Goal: Task Accomplishment & Management: Complete application form

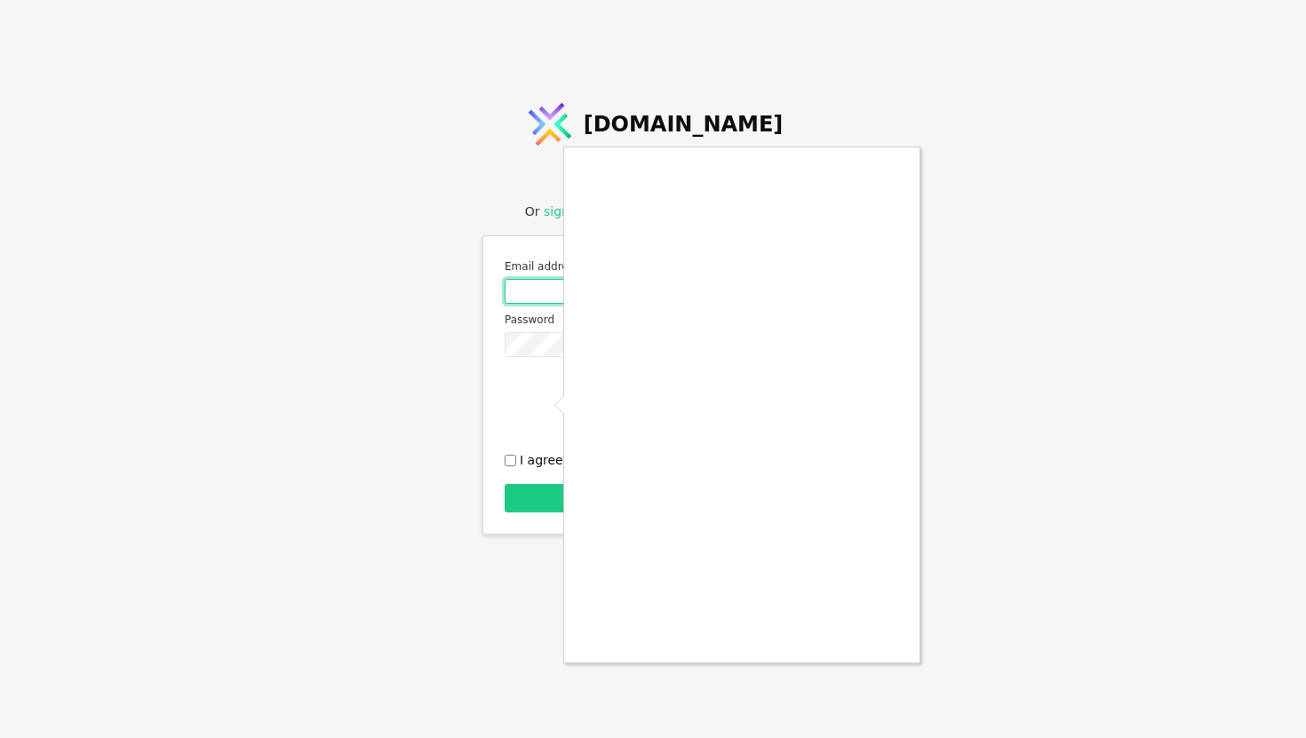
type input "[EMAIL_ADDRESS][DOMAIN_NAME]"
click at [511, 456] on div at bounding box center [653, 369] width 1306 height 738
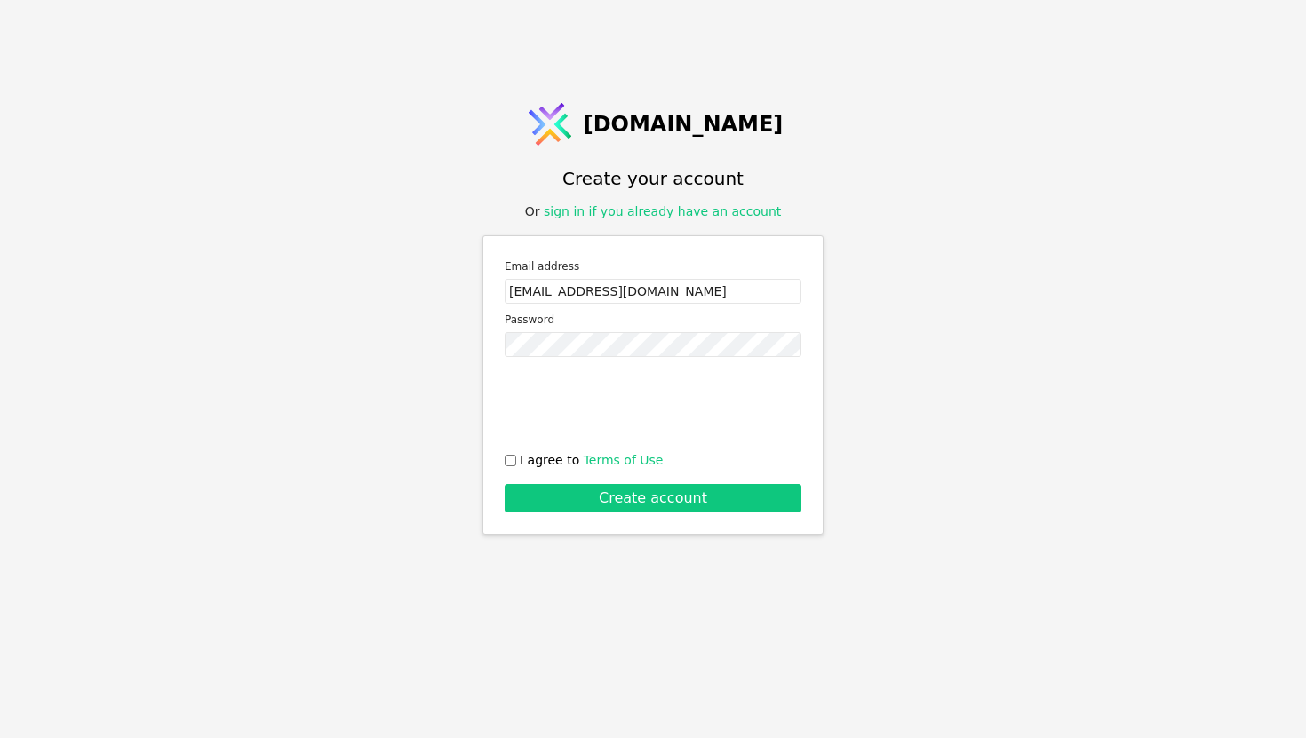
click at [528, 463] on span "I agree to Terms of Use" at bounding box center [591, 460] width 143 height 19
click at [516, 463] on input "I agree to Terms of Use" at bounding box center [510, 461] width 12 height 12
checkbox input "true"
click at [765, 506] on button "Create account" at bounding box center [652, 498] width 297 height 28
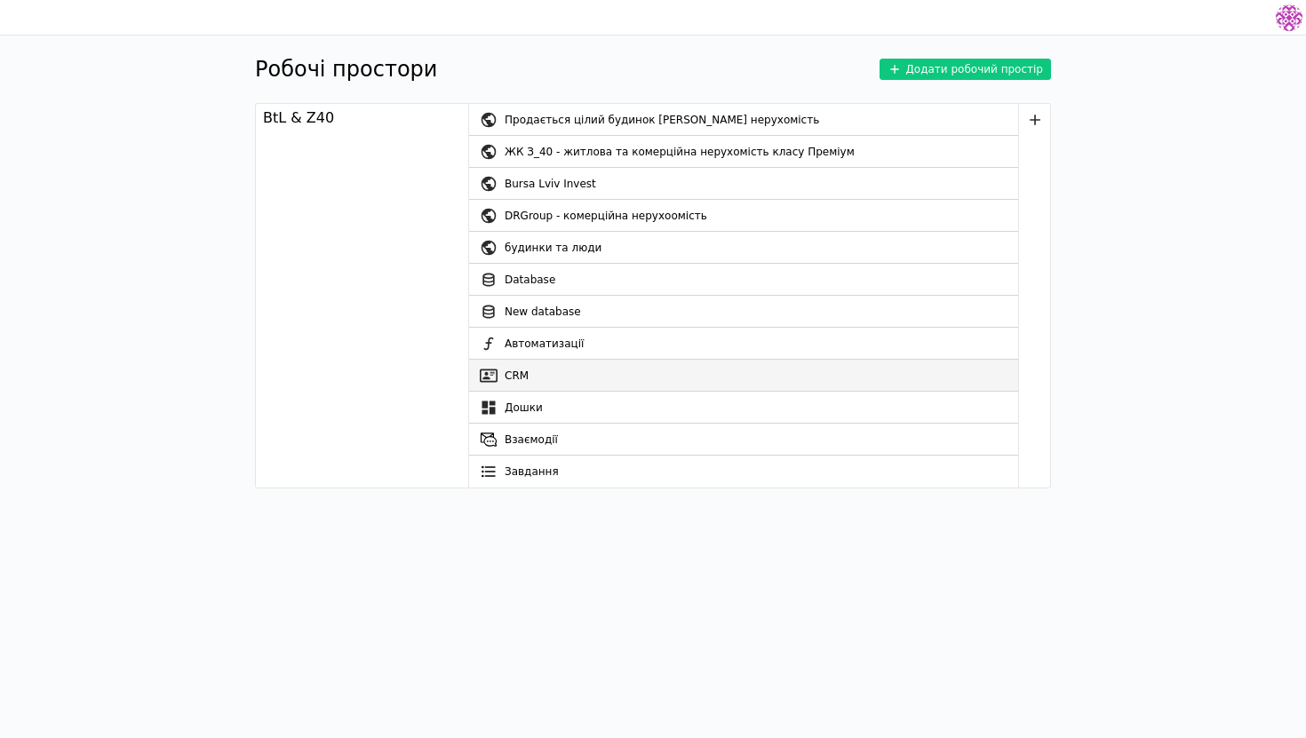
click at [689, 385] on link "CRM" at bounding box center [743, 376] width 549 height 32
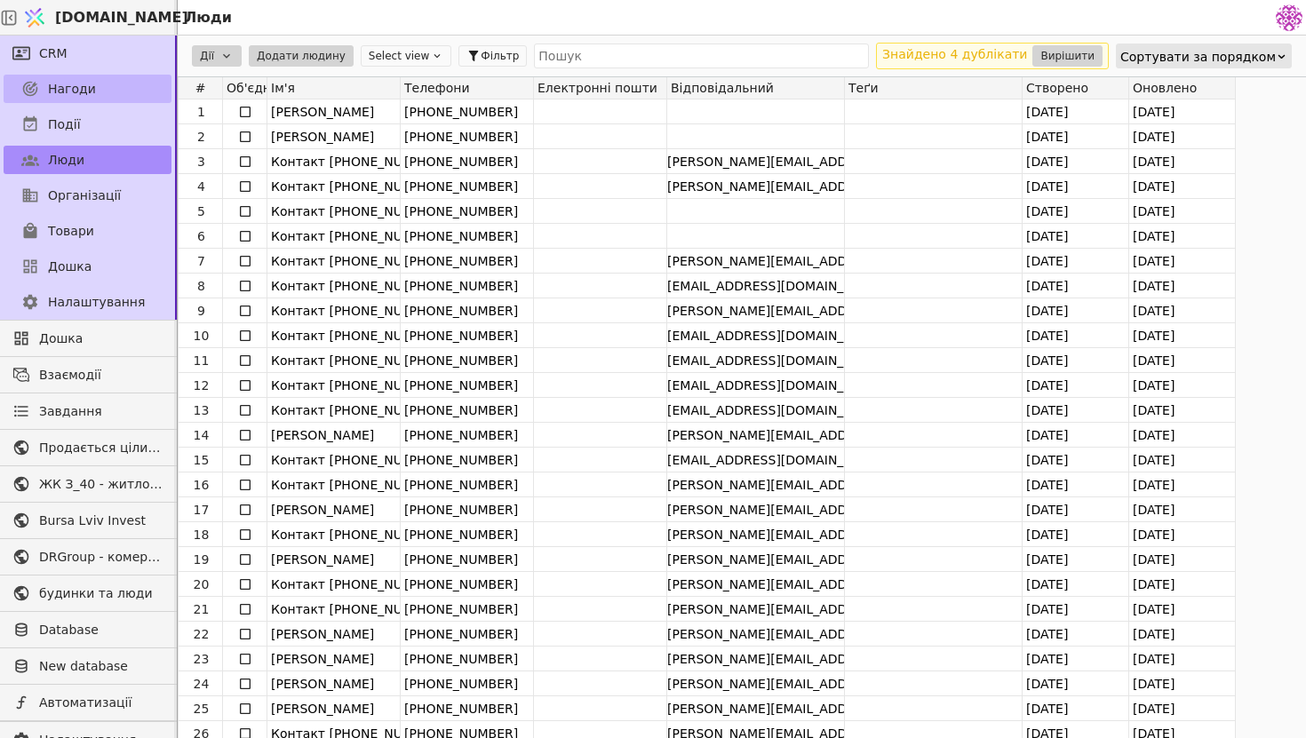
click at [147, 87] on link "Нагоди" at bounding box center [88, 89] width 168 height 28
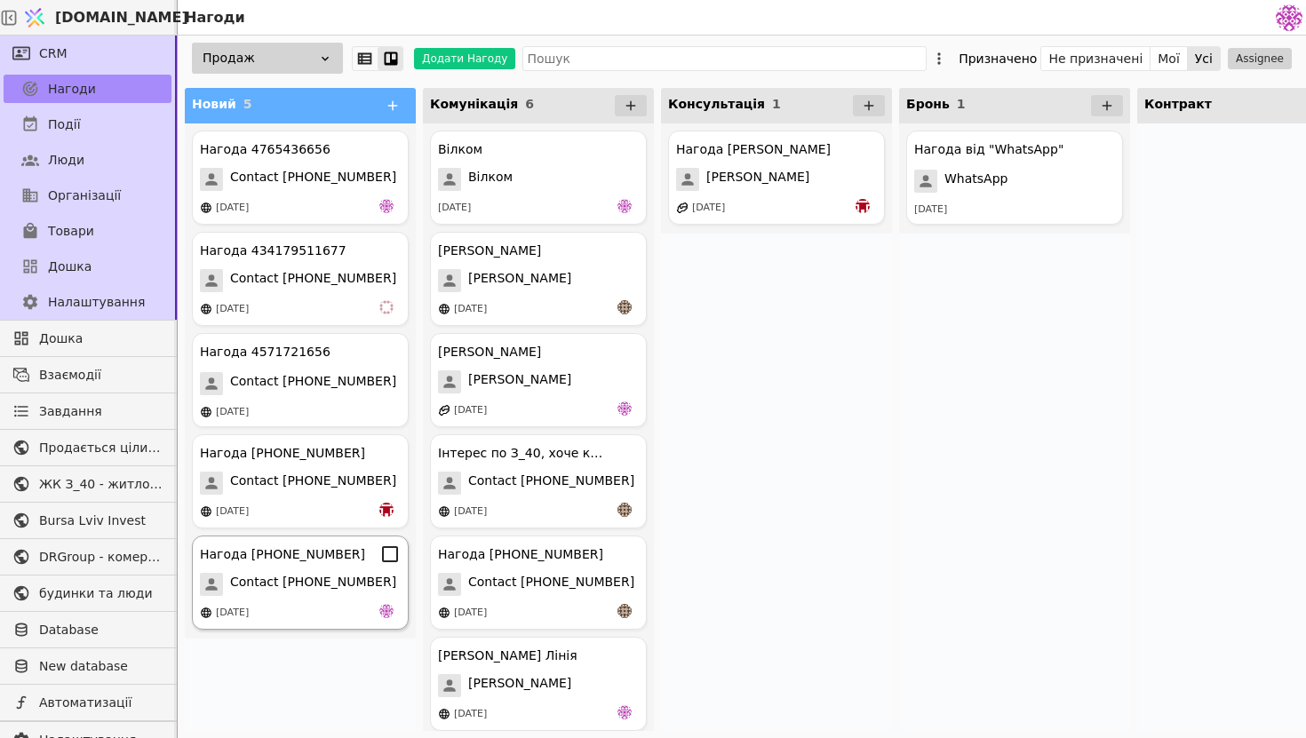
click at [304, 580] on span "Contact [PHONE_NUMBER]" at bounding box center [313, 584] width 166 height 23
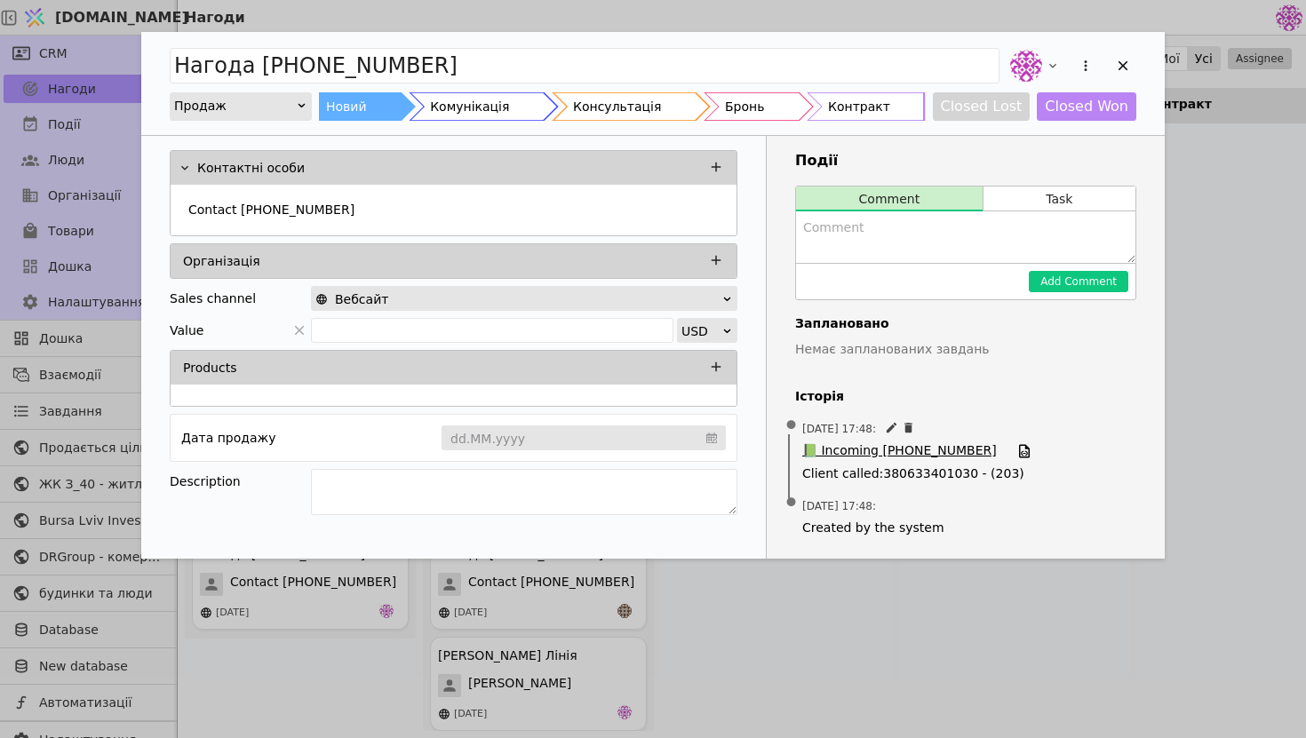
click at [901, 447] on span "📗 Incoming [PHONE_NUMBER]" at bounding box center [899, 451] width 194 height 20
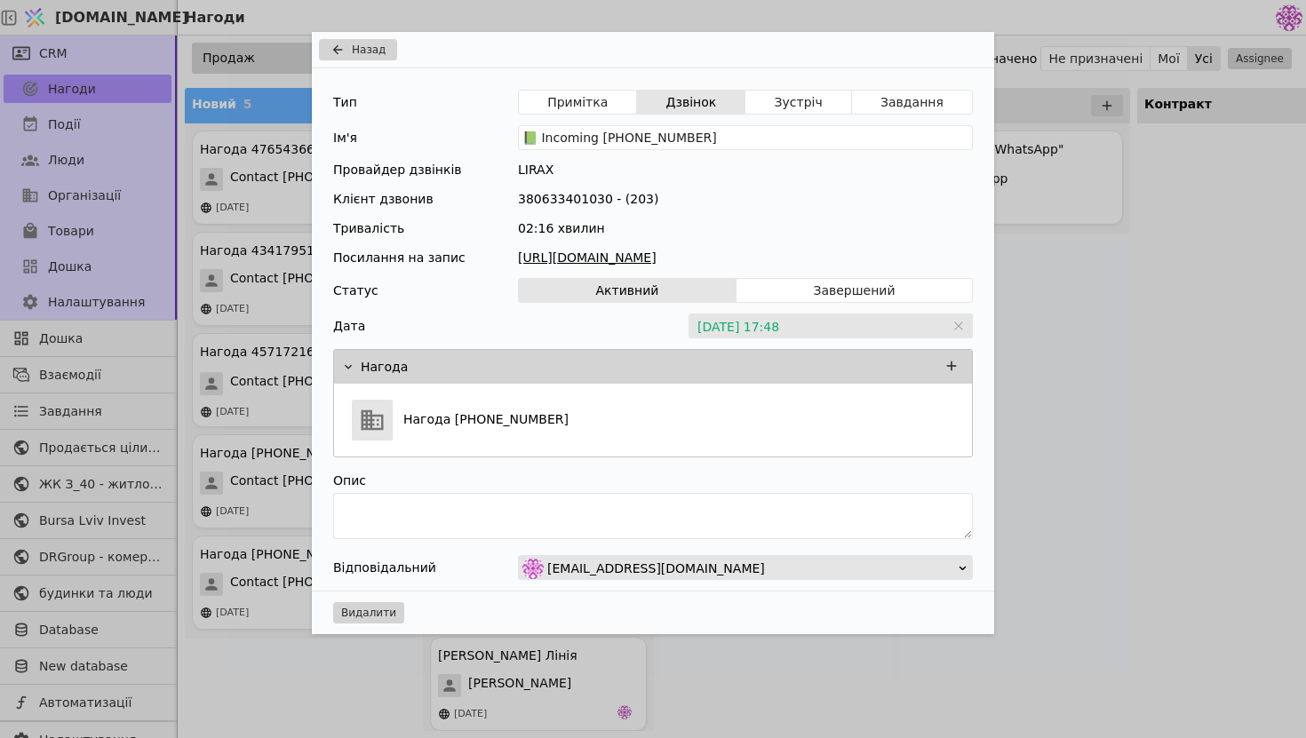
click at [814, 258] on link "[URL][DOMAIN_NAME]" at bounding box center [745, 258] width 455 height 19
